Goal: Task Accomplishment & Management: Manage account settings

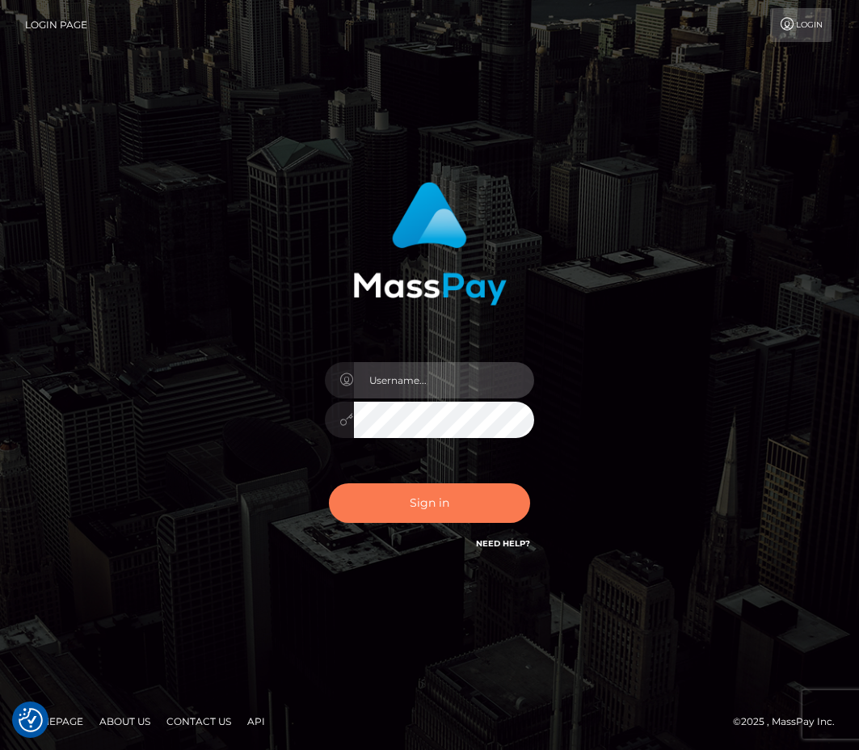
type input "Anthony.Spree"
click at [453, 510] on button "Sign in" at bounding box center [430, 503] width 202 height 40
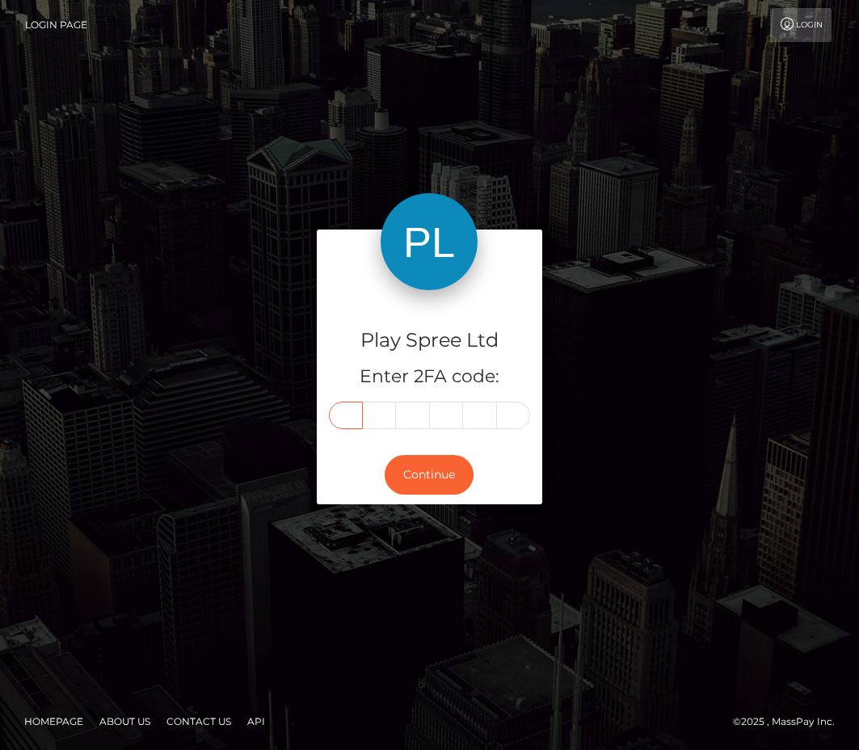
click at [355, 416] on input "text" at bounding box center [346, 415] width 34 height 27
type input "9"
type input "3"
type input "7"
type input "3"
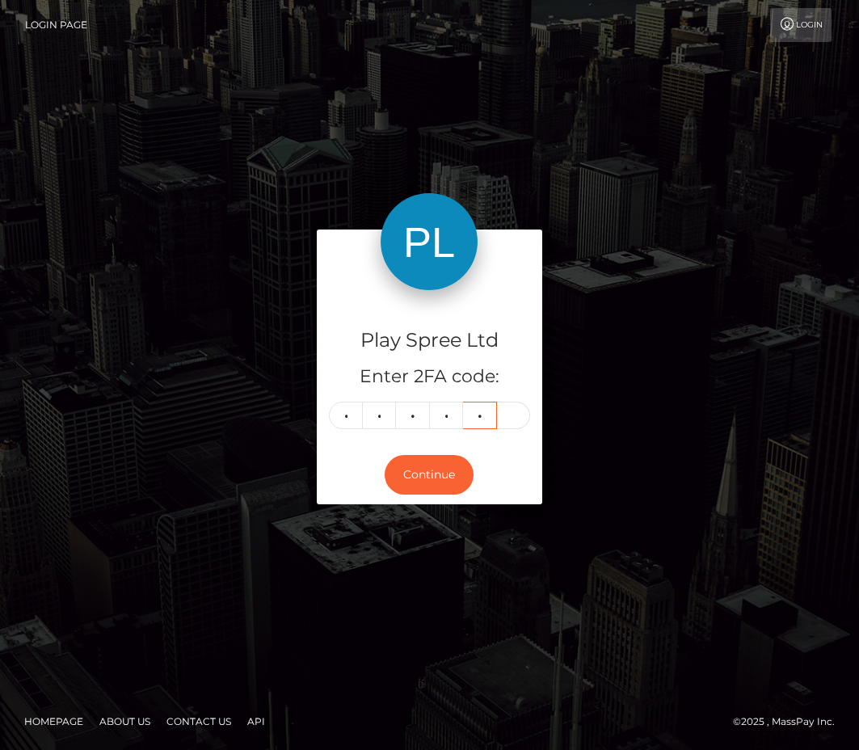
type input "0"
click at [342, 417] on input "9" at bounding box center [346, 415] width 34 height 27
type input "2"
type input "9"
type input "8"
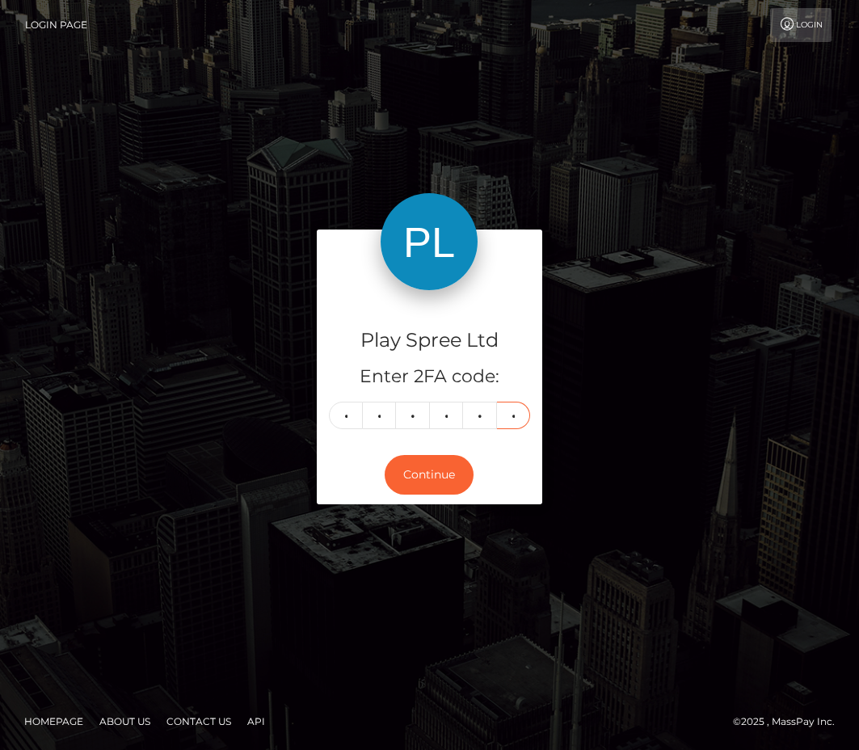
type input "6"
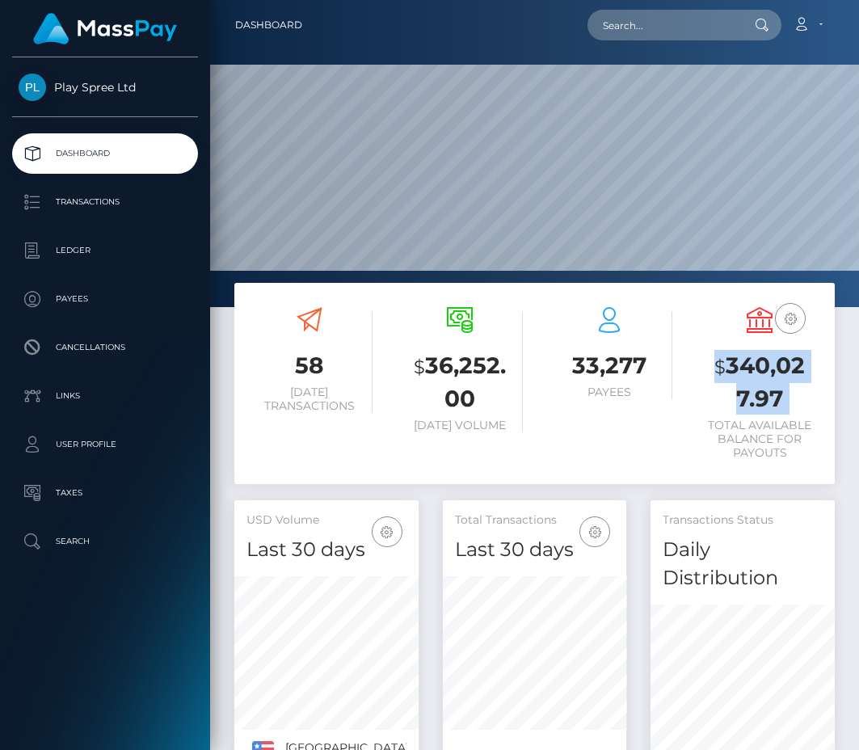
click at [770, 361] on h3 "$ 340,027.97" at bounding box center [760, 382] width 126 height 65
click at [757, 369] on h3 "$ 340,027.97" at bounding box center [760, 382] width 126 height 65
